Goal: Task Accomplishment & Management: Complete application form

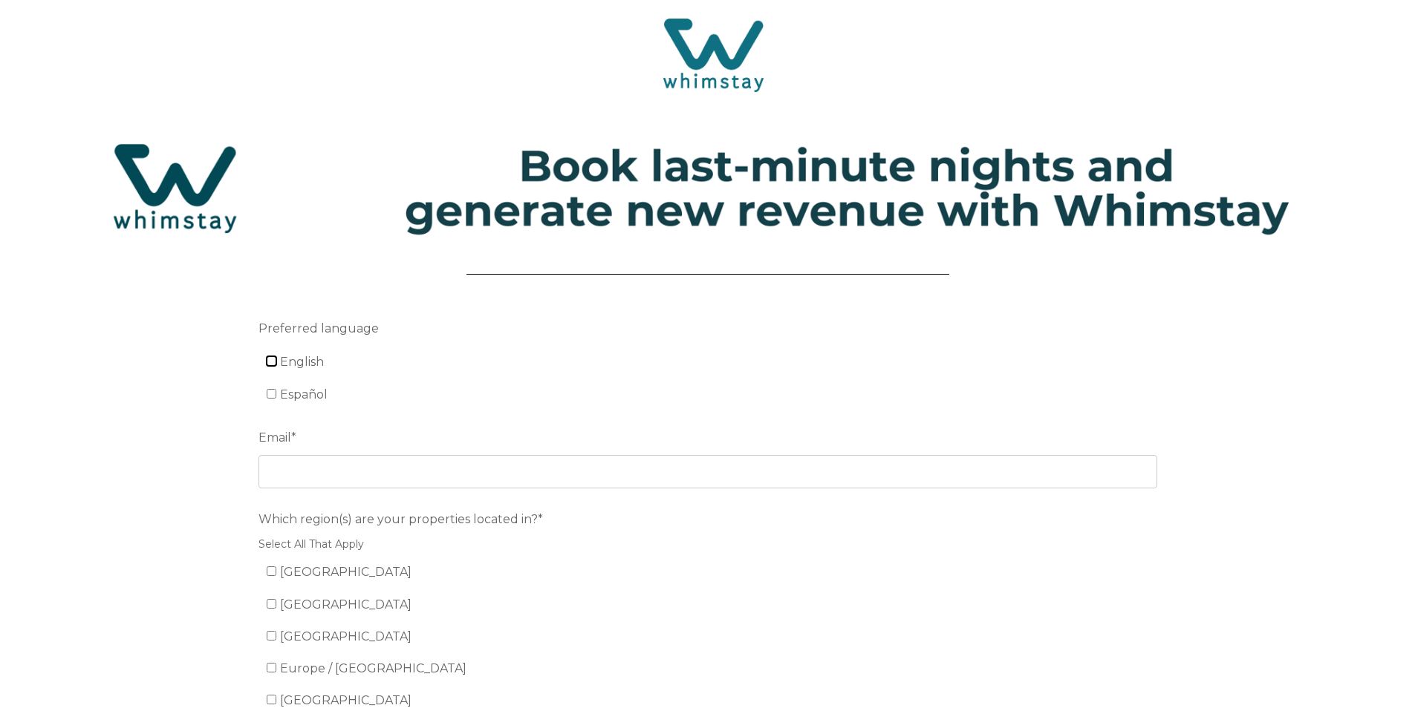
click at [271, 365] on input "English" at bounding box center [272, 361] width 10 height 10
checkbox input "true"
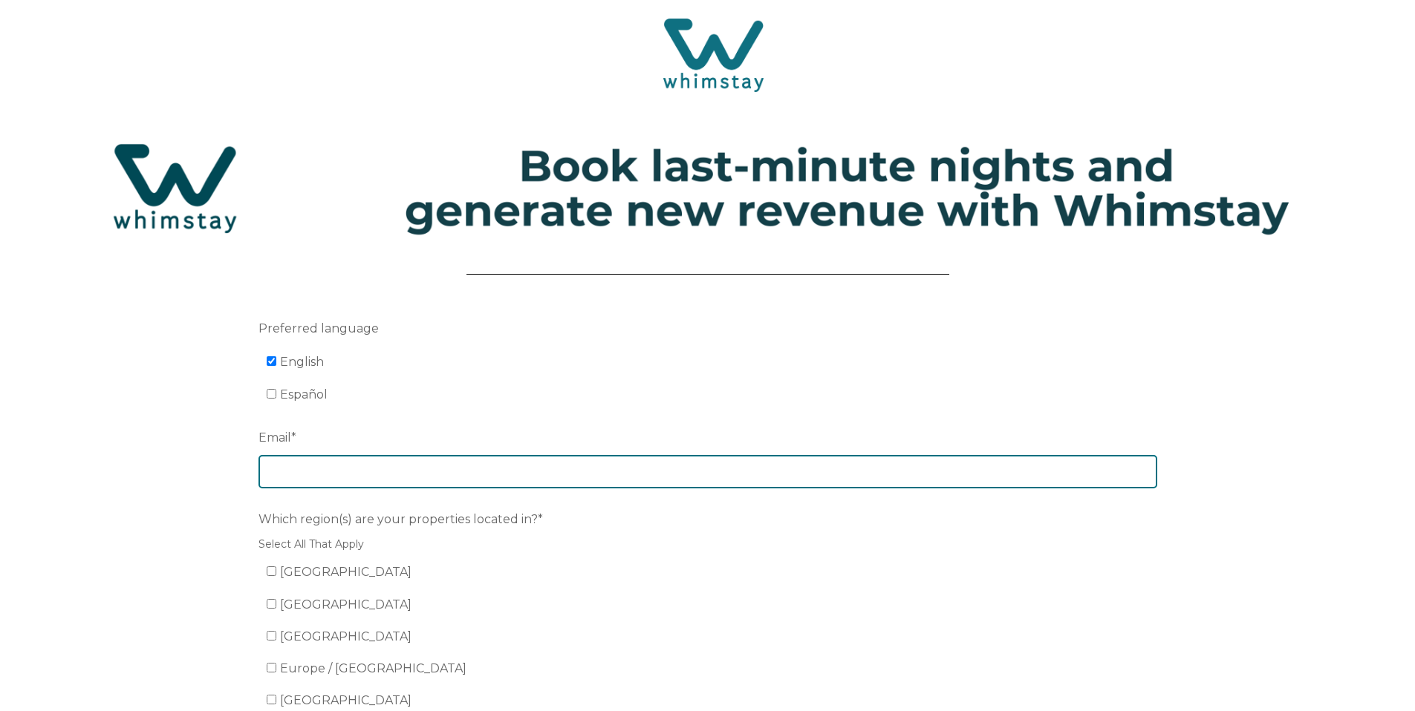
click at [299, 460] on input "Email *" at bounding box center [707, 471] width 899 height 33
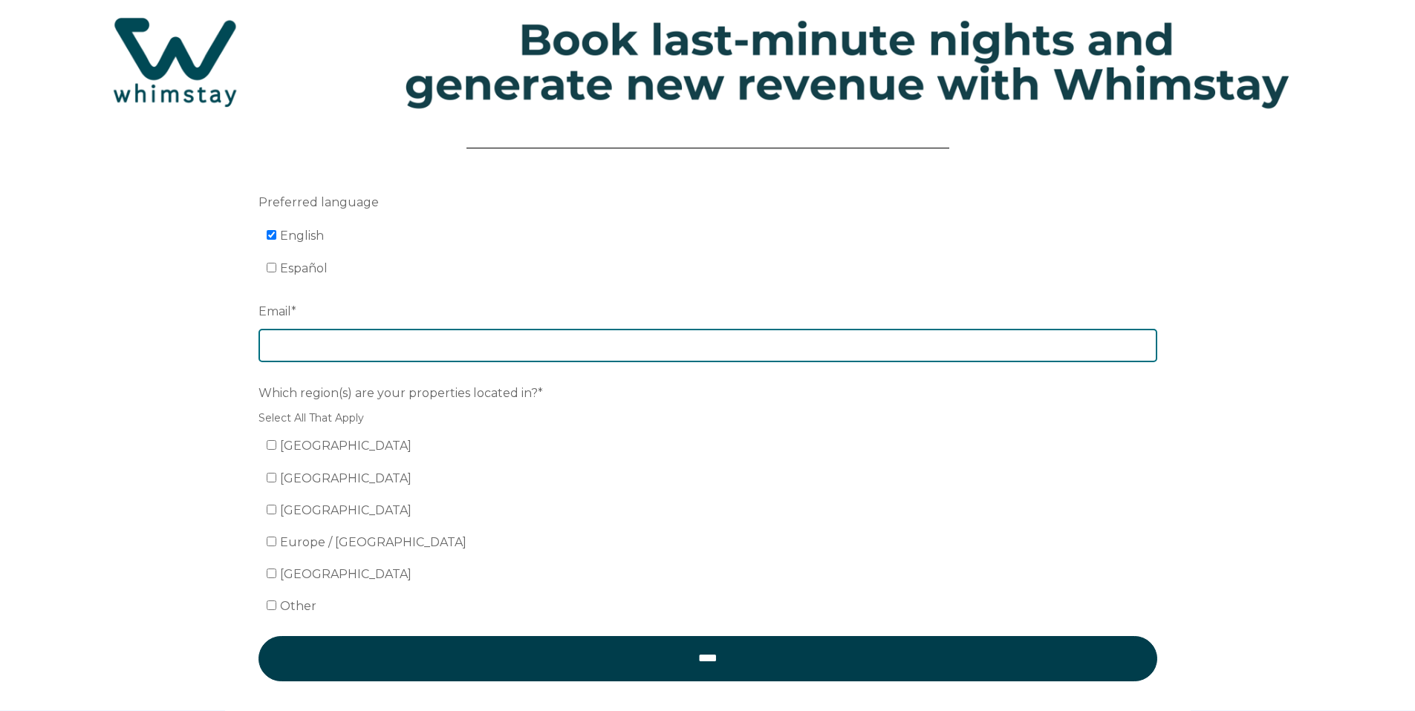
scroll to position [131, 0]
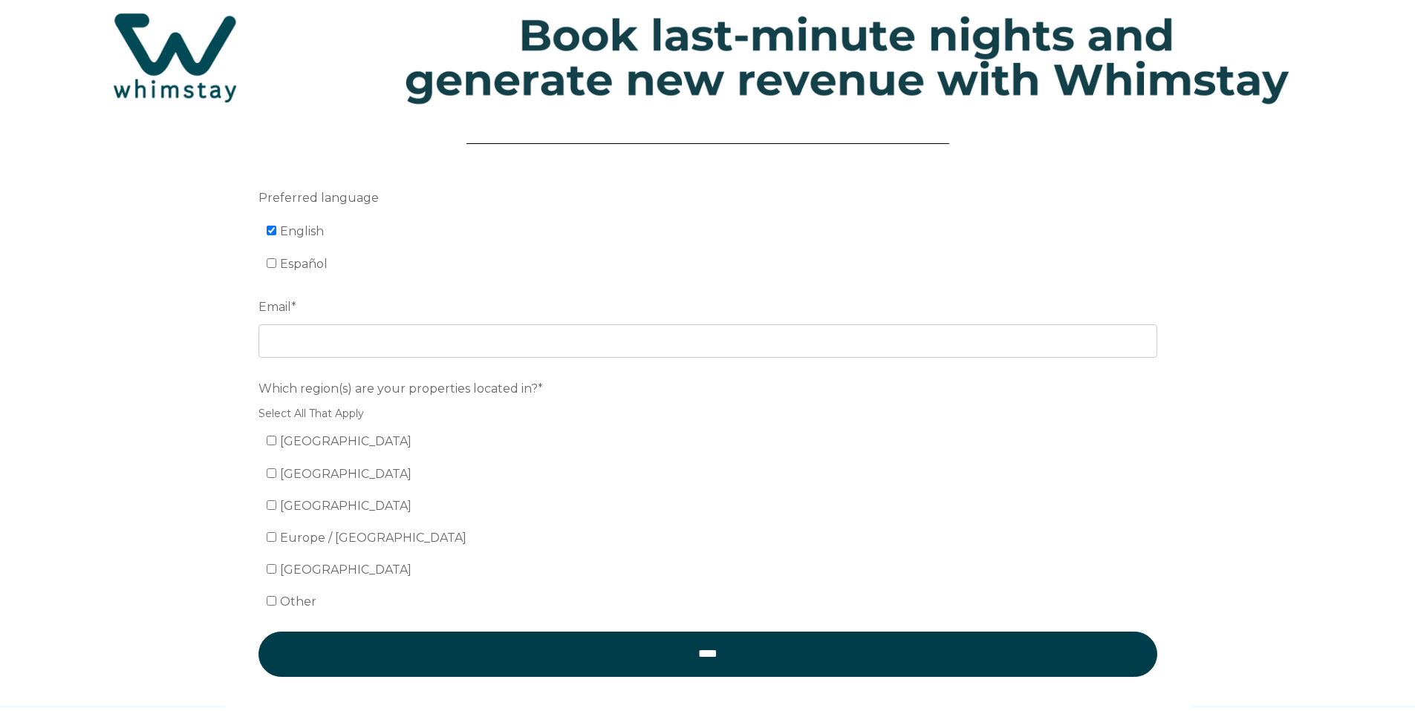
click at [316, 451] on div "Which region(s) are your properties located in?* Select All That Apply United S…" at bounding box center [707, 495] width 899 height 239
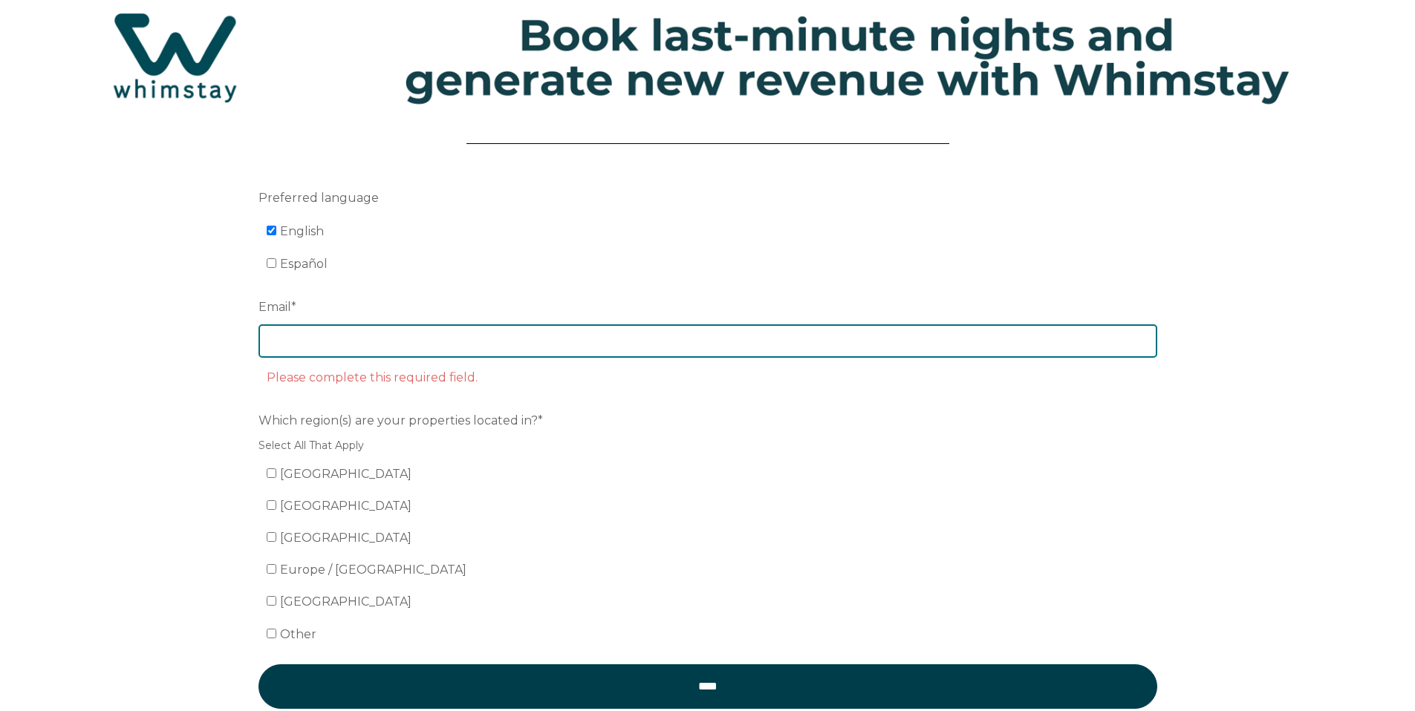
click at [310, 345] on input "Email *" at bounding box center [707, 341] width 899 height 33
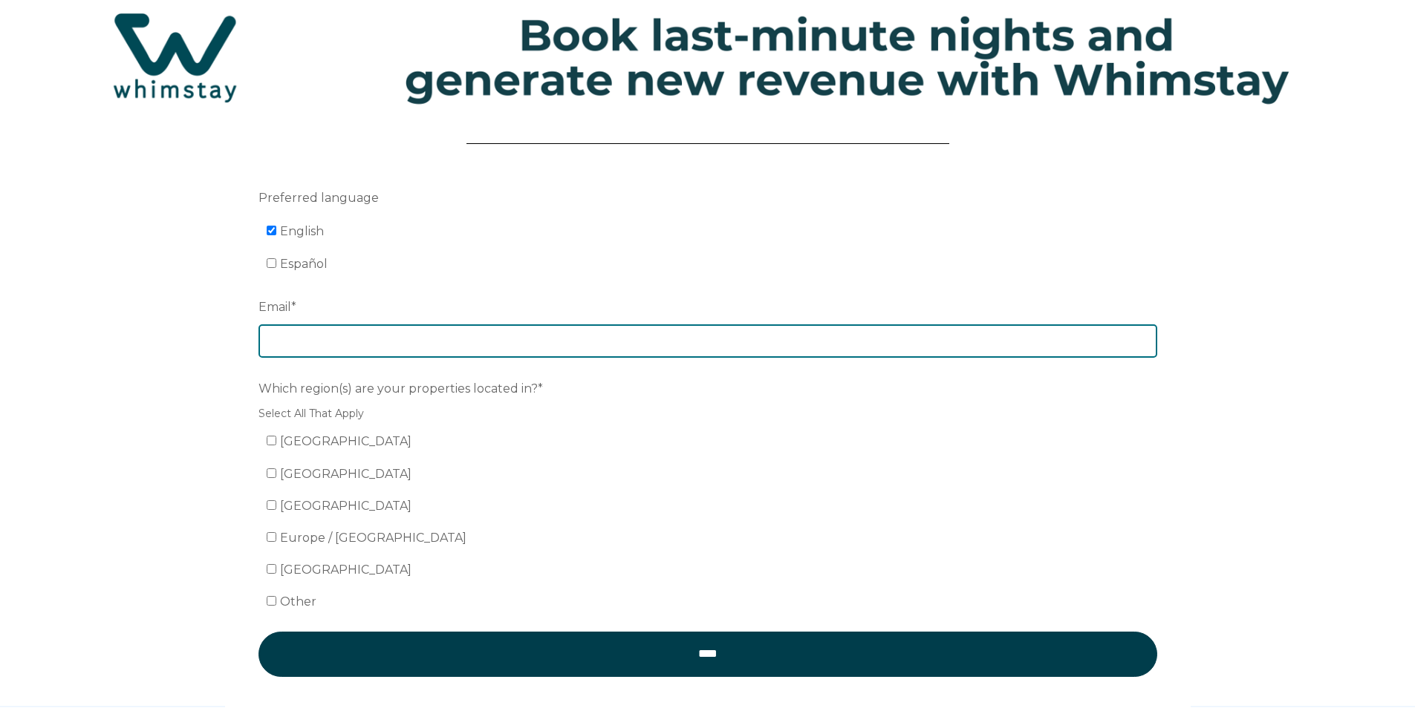
paste input "[EMAIL_ADDRESS][DOMAIN_NAME]"
click at [289, 341] on input "[EMAIL_ADDRESS][DOMAIN_NAME]" at bounding box center [707, 341] width 899 height 33
type input "[EMAIL_ADDRESS][DOMAIN_NAME]"
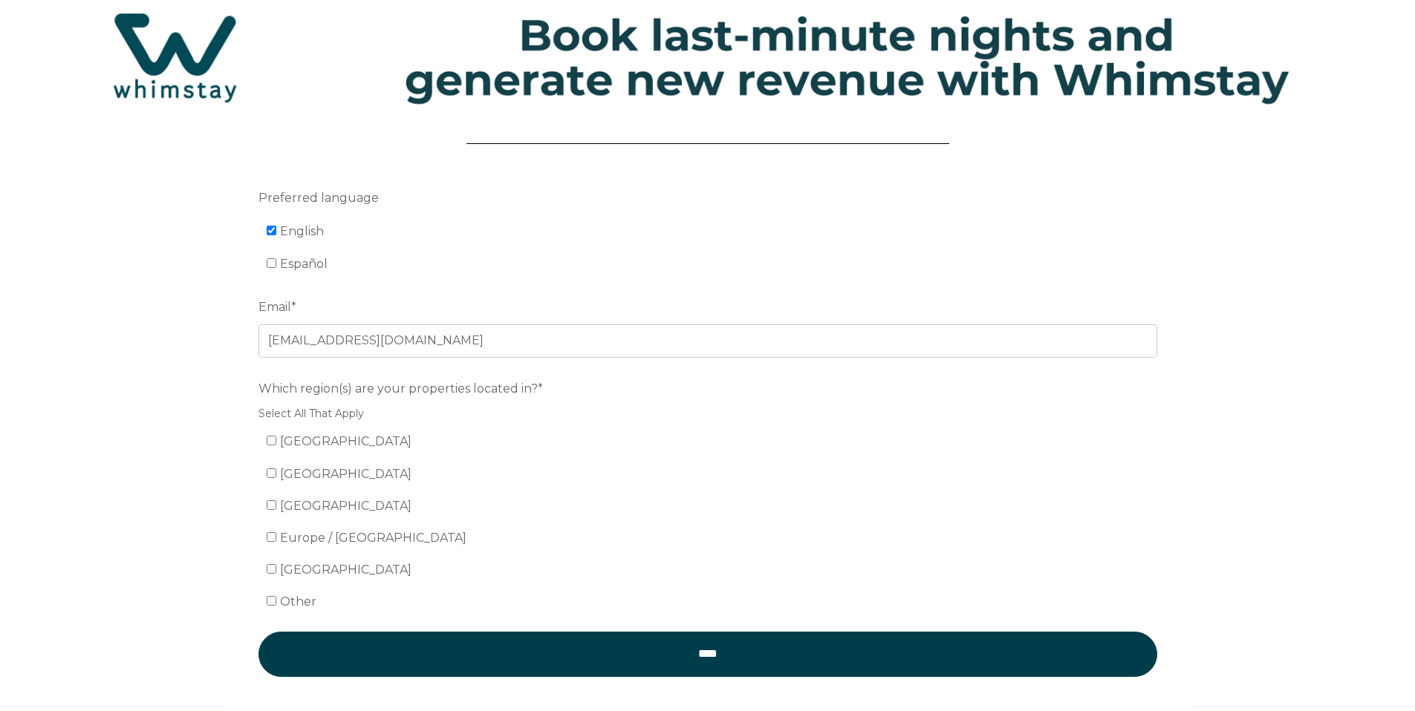
click at [202, 424] on div "Preferred language English Español Email * info@surfstylesd.com Which region(s)…" at bounding box center [707, 421] width 1415 height 570
click at [292, 438] on span "[GEOGRAPHIC_DATA]" at bounding box center [345, 441] width 131 height 14
click at [276, 438] on input "[GEOGRAPHIC_DATA]" at bounding box center [272, 441] width 10 height 10
checkbox input "true"
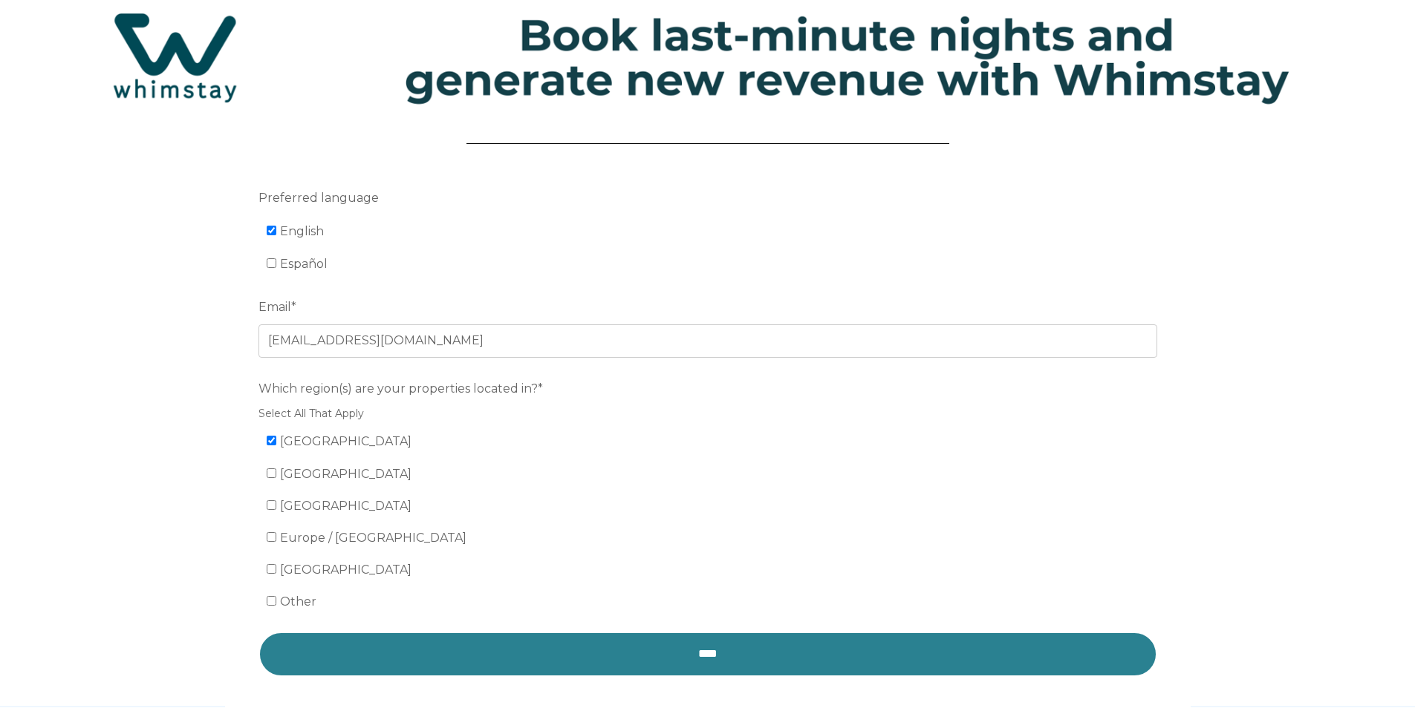
click at [624, 641] on input "****" at bounding box center [707, 654] width 899 height 45
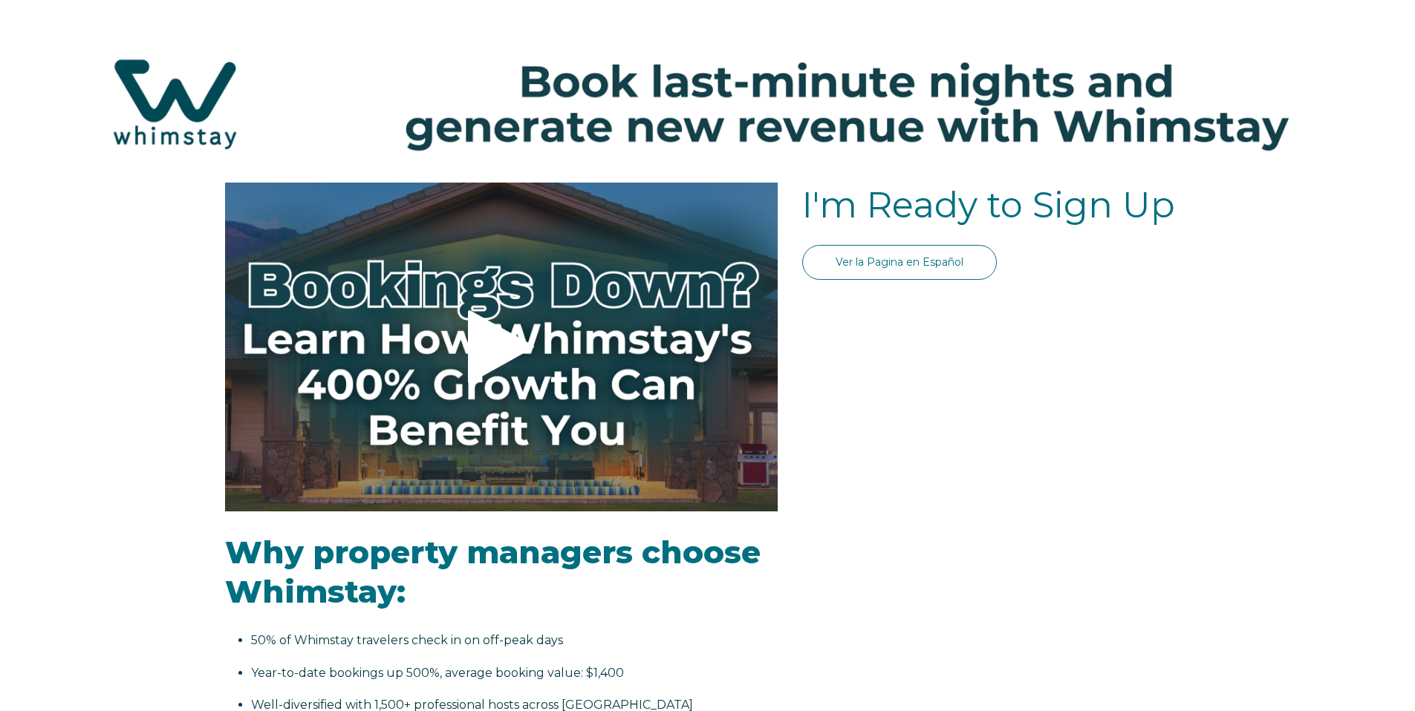
select select "US"
select select "Standard"
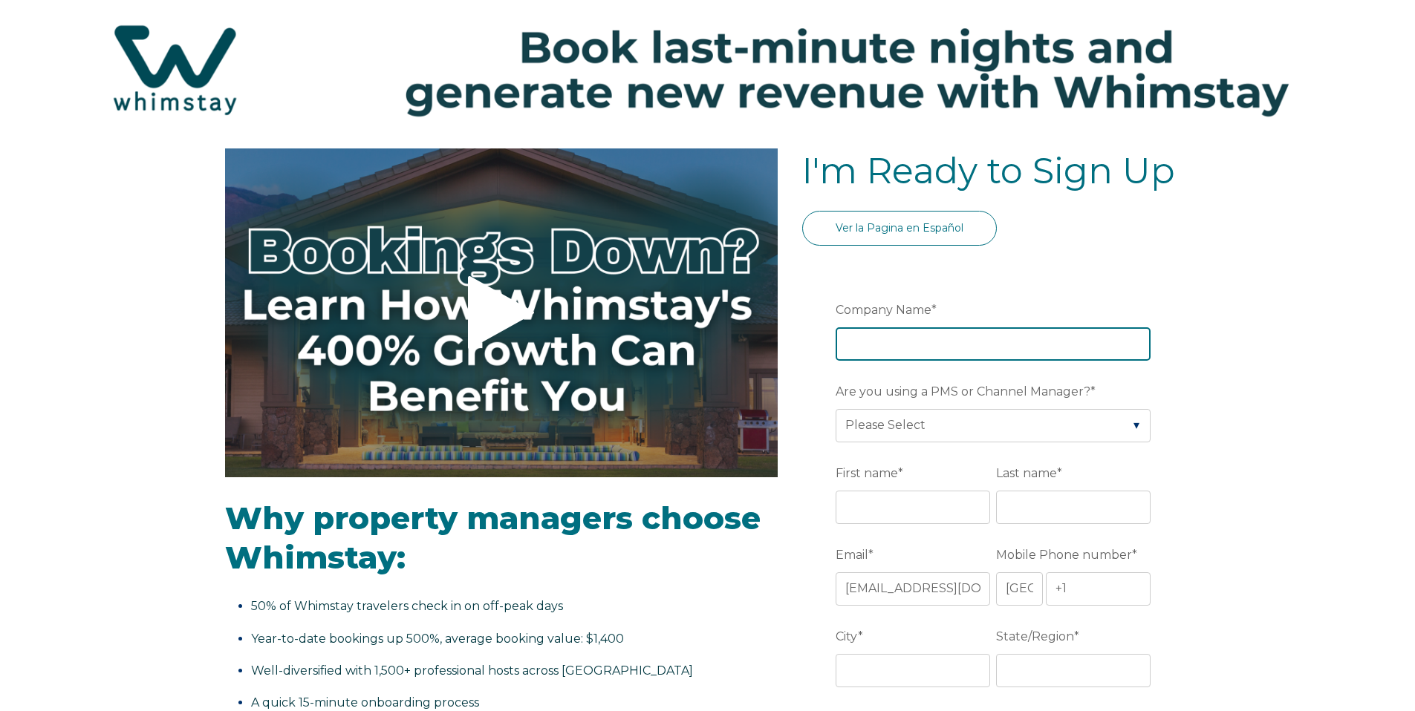
scroll to position [43, 0]
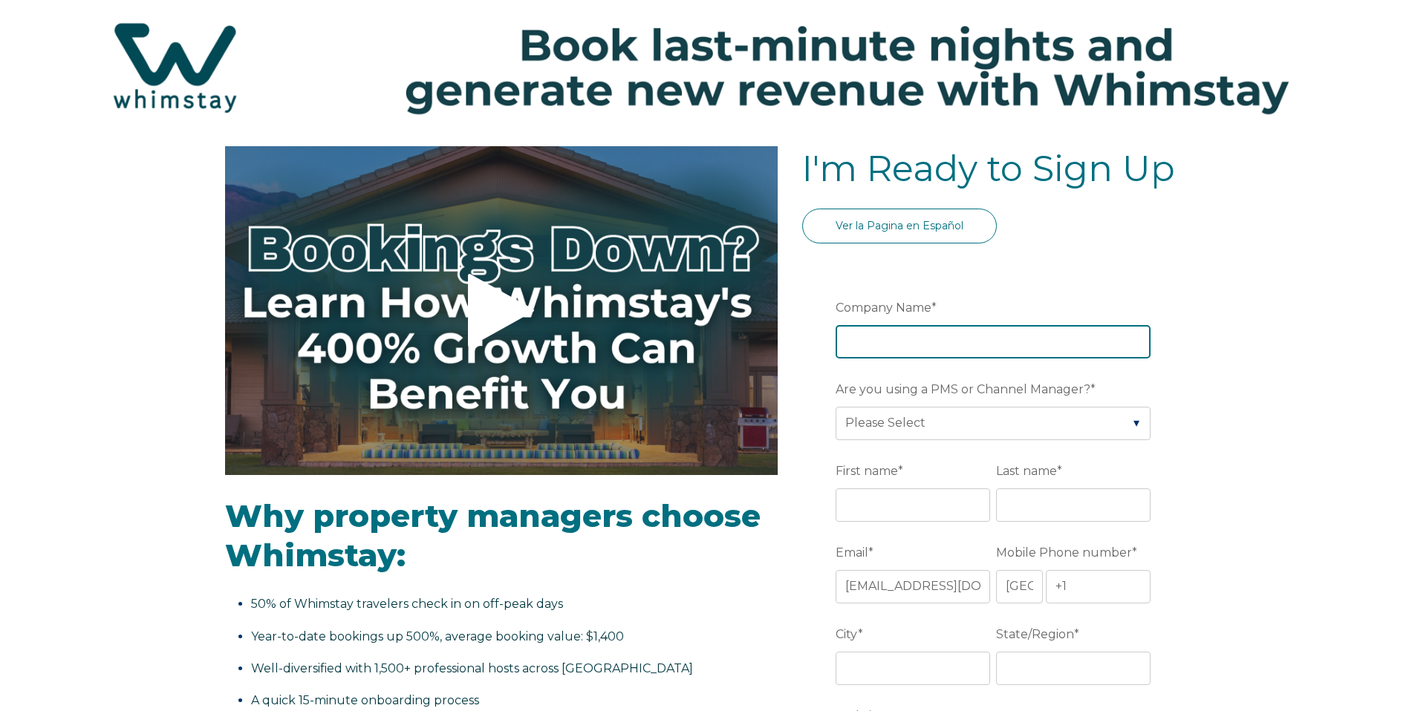
click at [888, 353] on input "Company Name *" at bounding box center [992, 341] width 315 height 33
type input "Surf Style Vacation Homes"
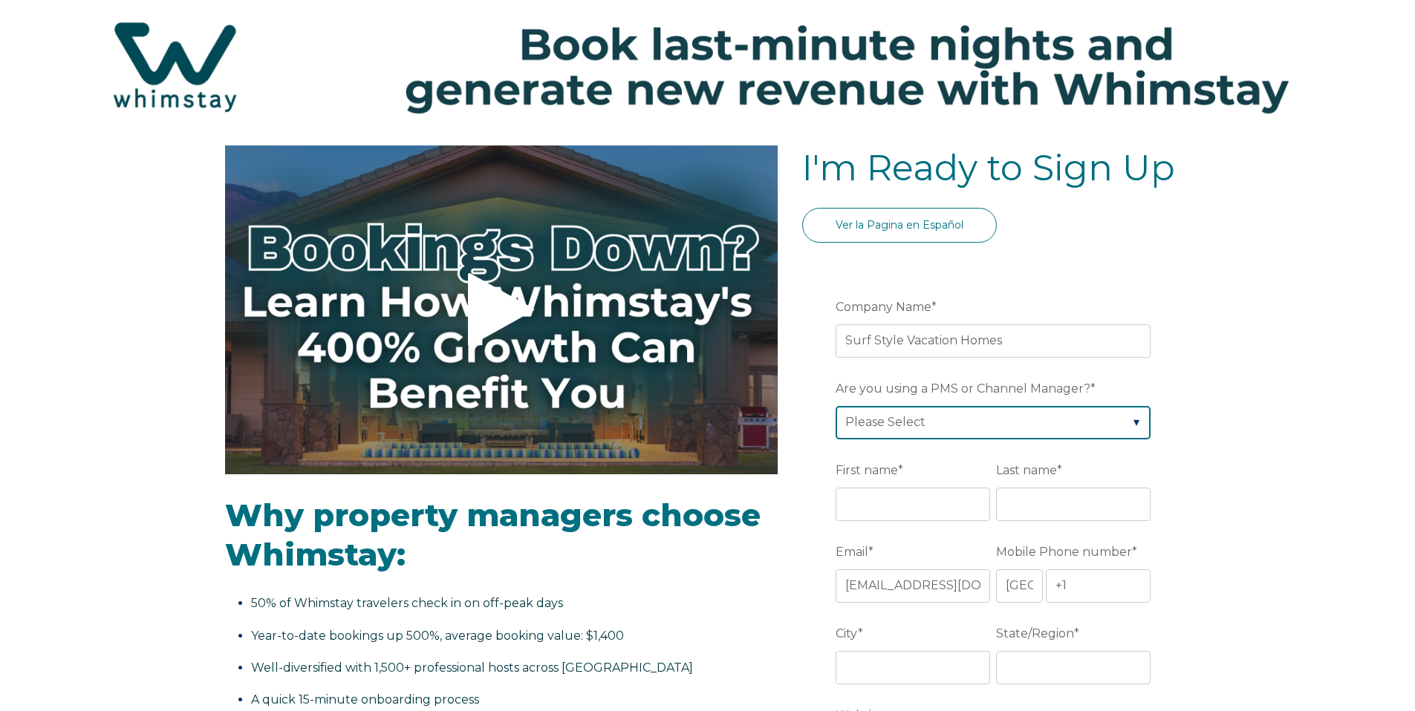
click at [975, 412] on select "Please Select Barefoot BookingPal Boost Brightside CiiRUS Escapia Guesty Hostaw…" at bounding box center [992, 422] width 315 height 33
select select "Streamline"
click at [835, 406] on select "Please Select Barefoot BookingPal Boost Brightside CiiRUS Escapia Guesty Hostaw…" at bounding box center [992, 422] width 315 height 33
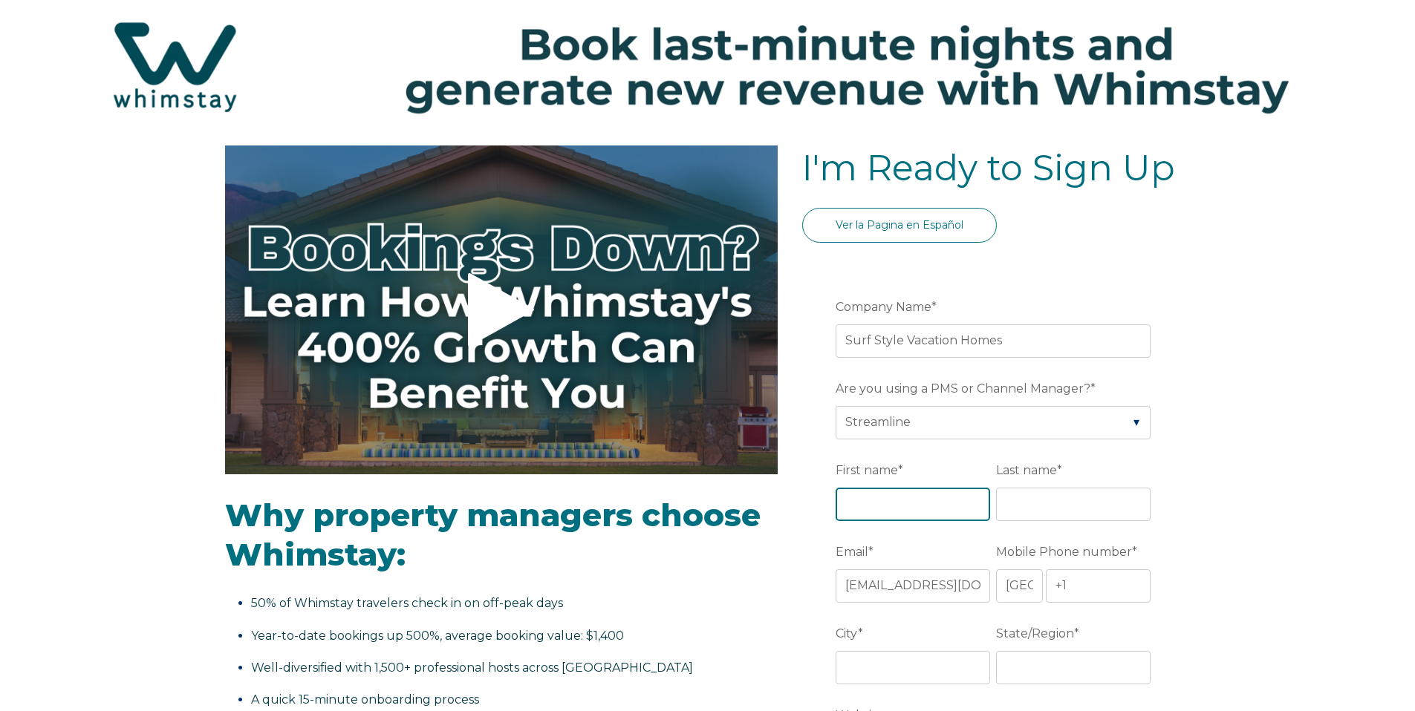
click at [890, 505] on input "First name *" at bounding box center [912, 504] width 154 height 33
type input "Amber"
type input "Hyde"
click at [1095, 585] on input "+1" at bounding box center [1098, 586] width 105 height 33
paste input "619)535-6918"
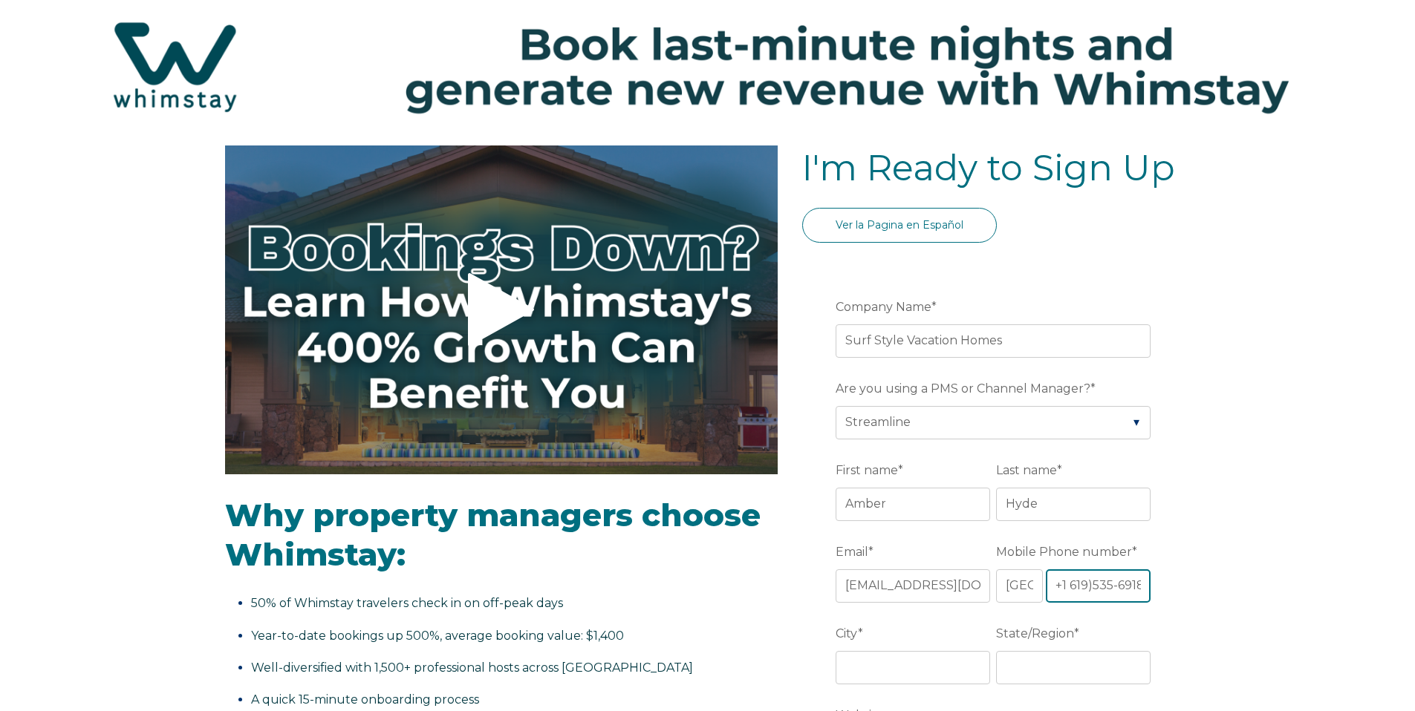
scroll to position [0, 1]
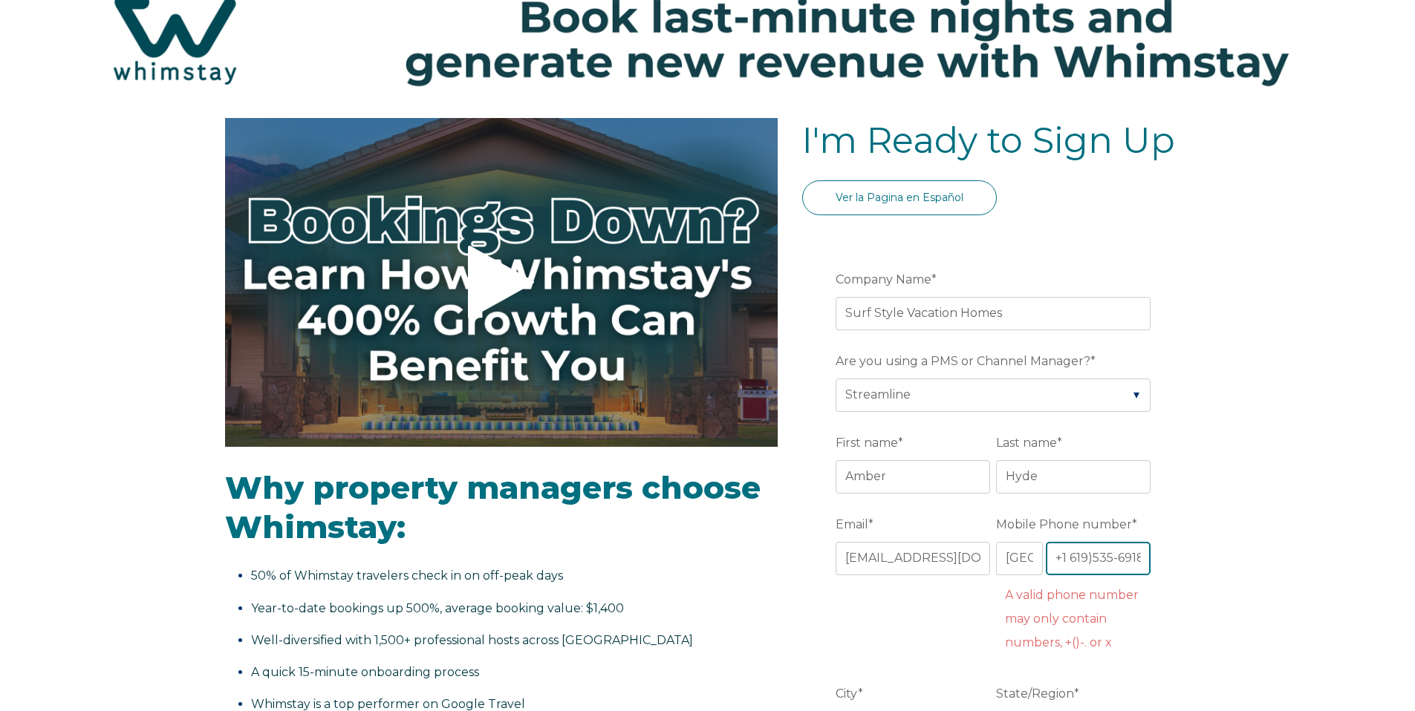
click at [1069, 557] on input "+1 619)535-6918" at bounding box center [1098, 558] width 105 height 33
type input "[PHONE_NUMBER]"
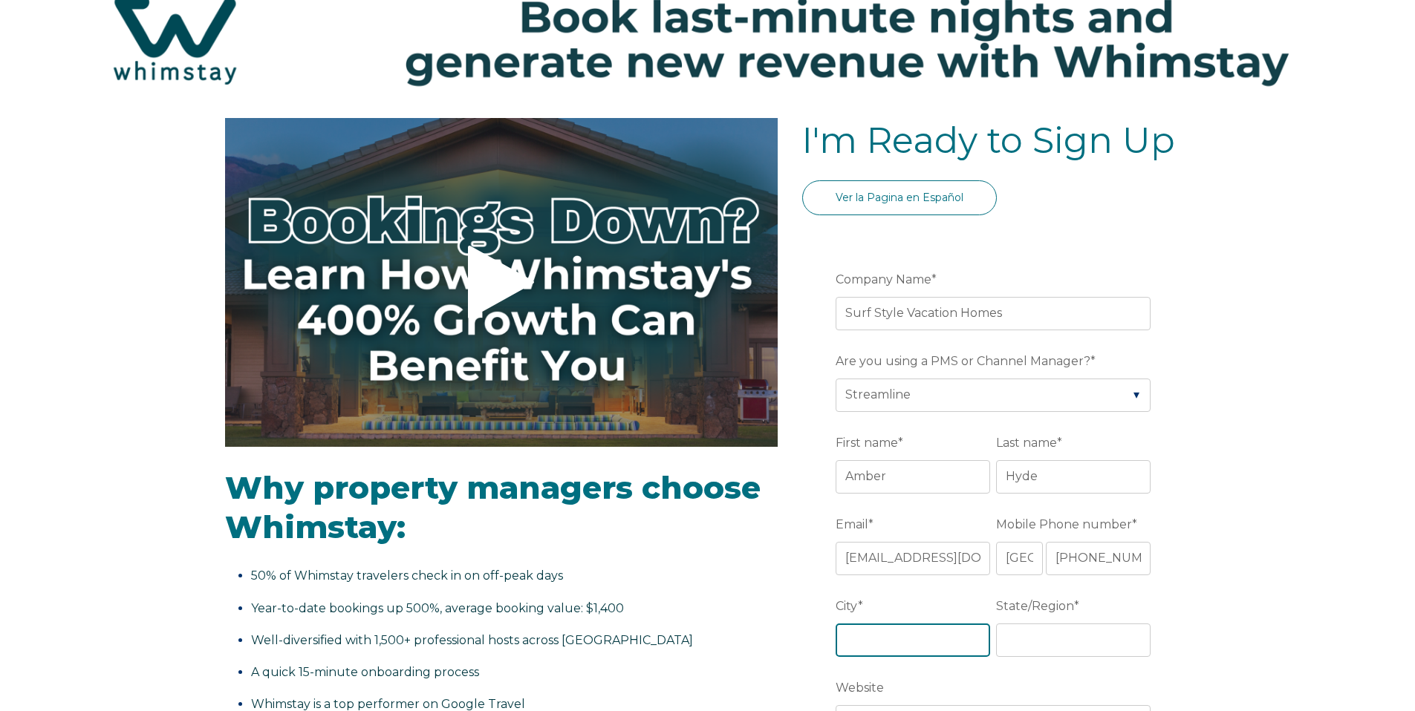
click at [919, 631] on input "City *" at bounding box center [912, 640] width 154 height 33
type input "[GEOGRAPHIC_DATA]"
type input "CA"
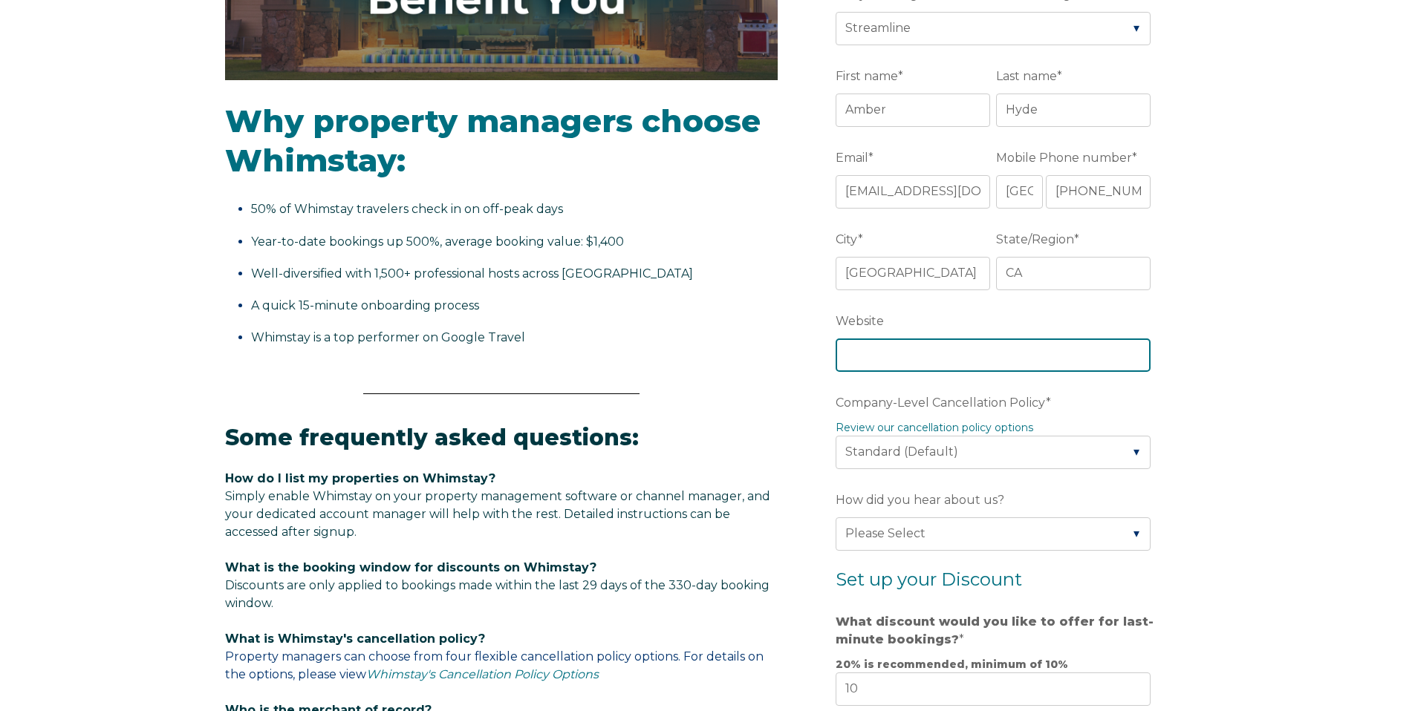
scroll to position [447, 0]
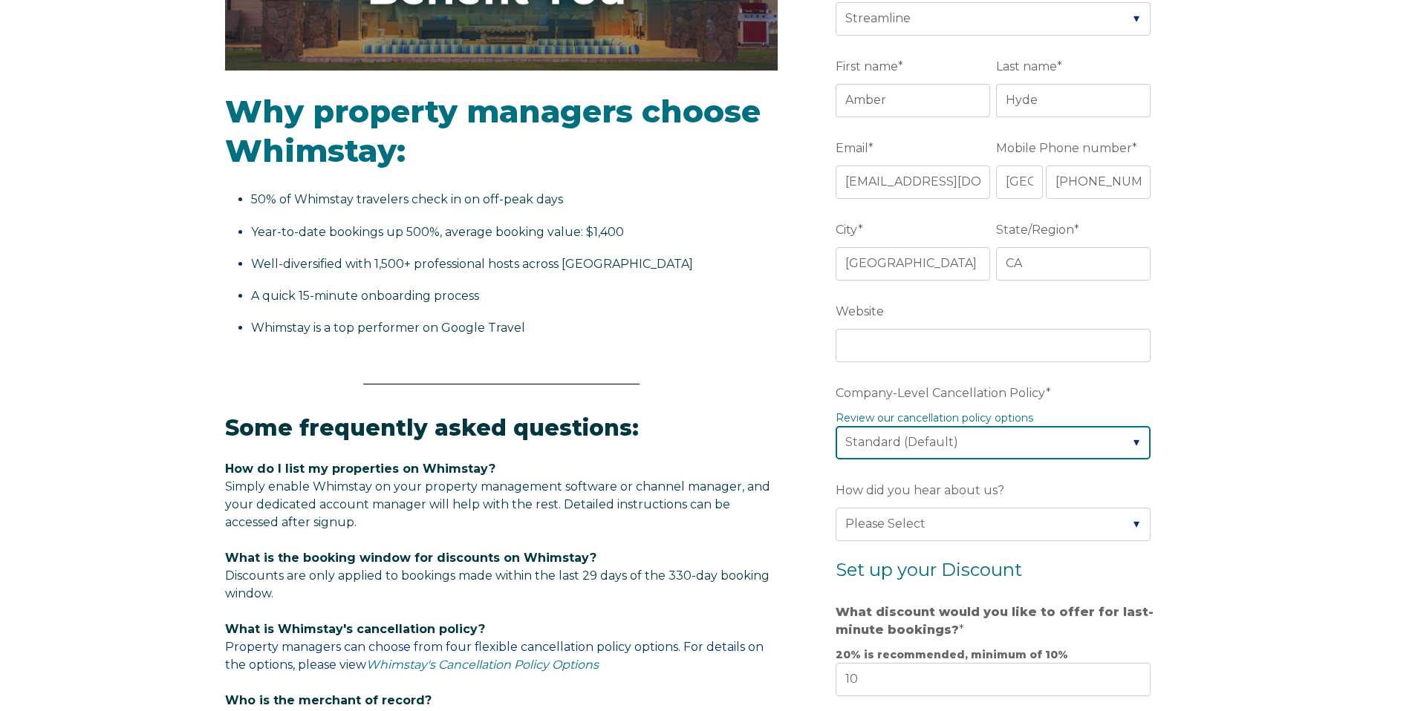
click at [983, 440] on select "Please Select Partial Standard (Default) Moderate Strict" at bounding box center [992, 442] width 315 height 33
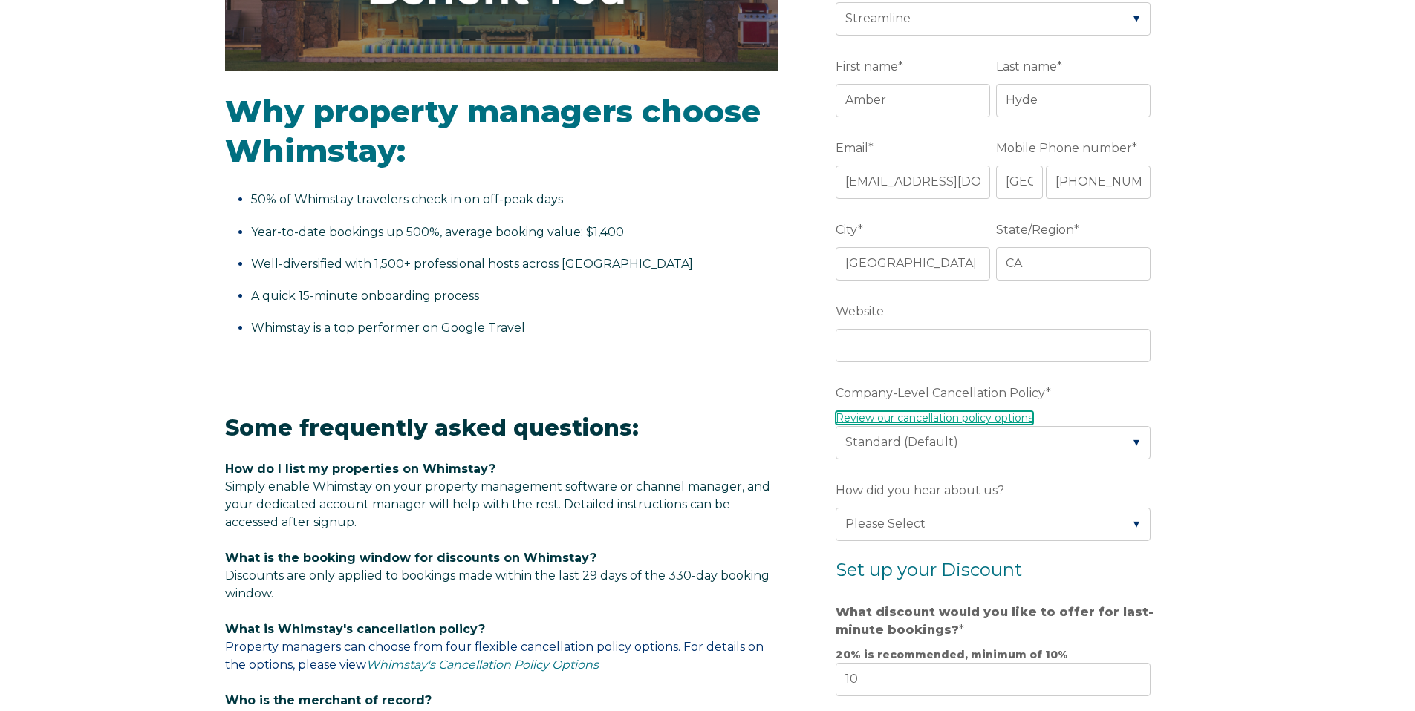
click at [925, 421] on link "Review our cancellation policy options" at bounding box center [934, 417] width 198 height 13
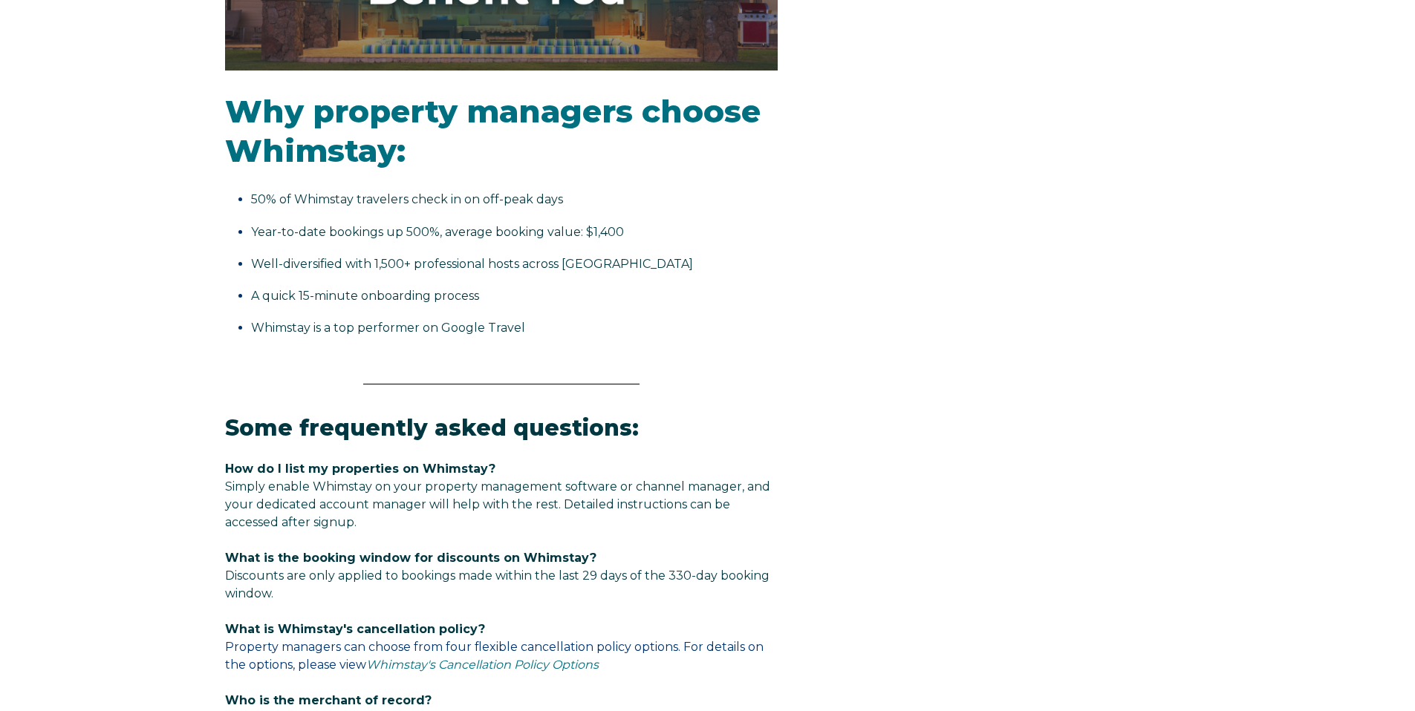
select select "US"
select select "Standard"
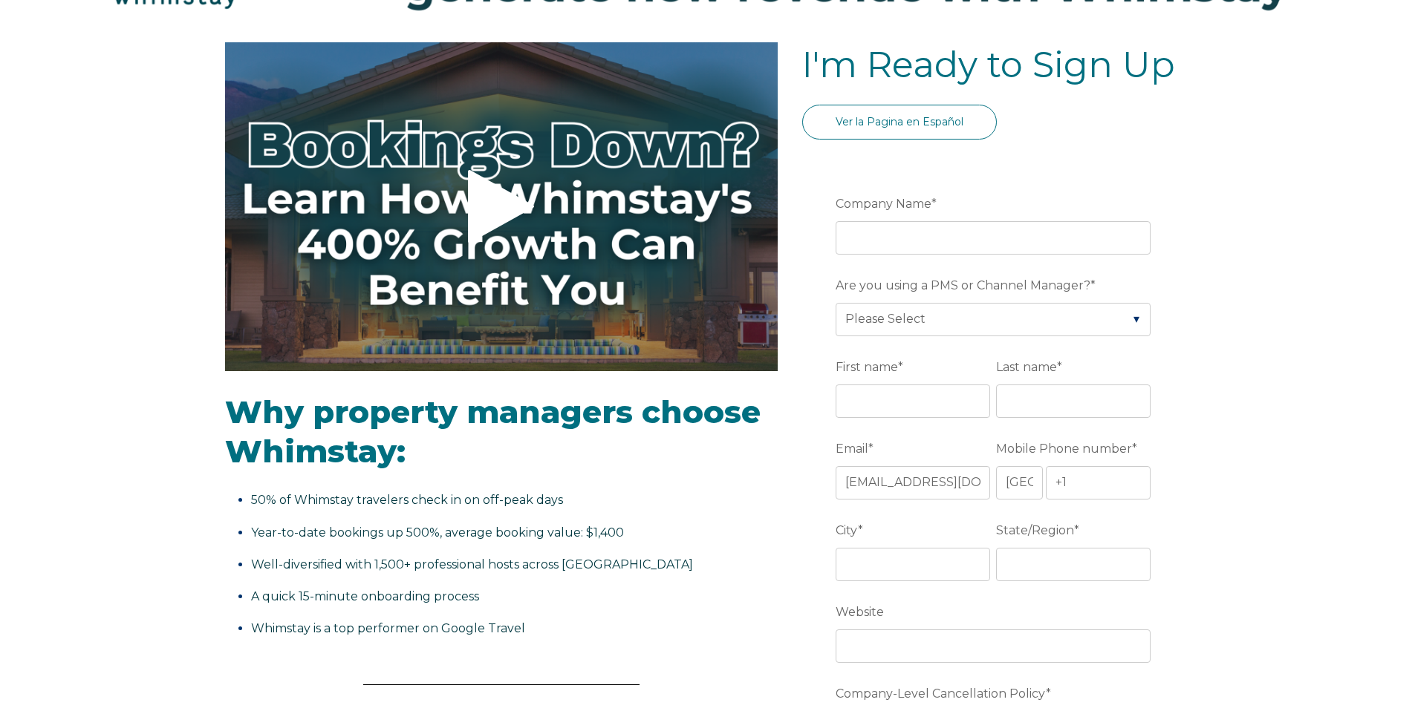
scroll to position [83, 0]
